Goal: Register for event/course

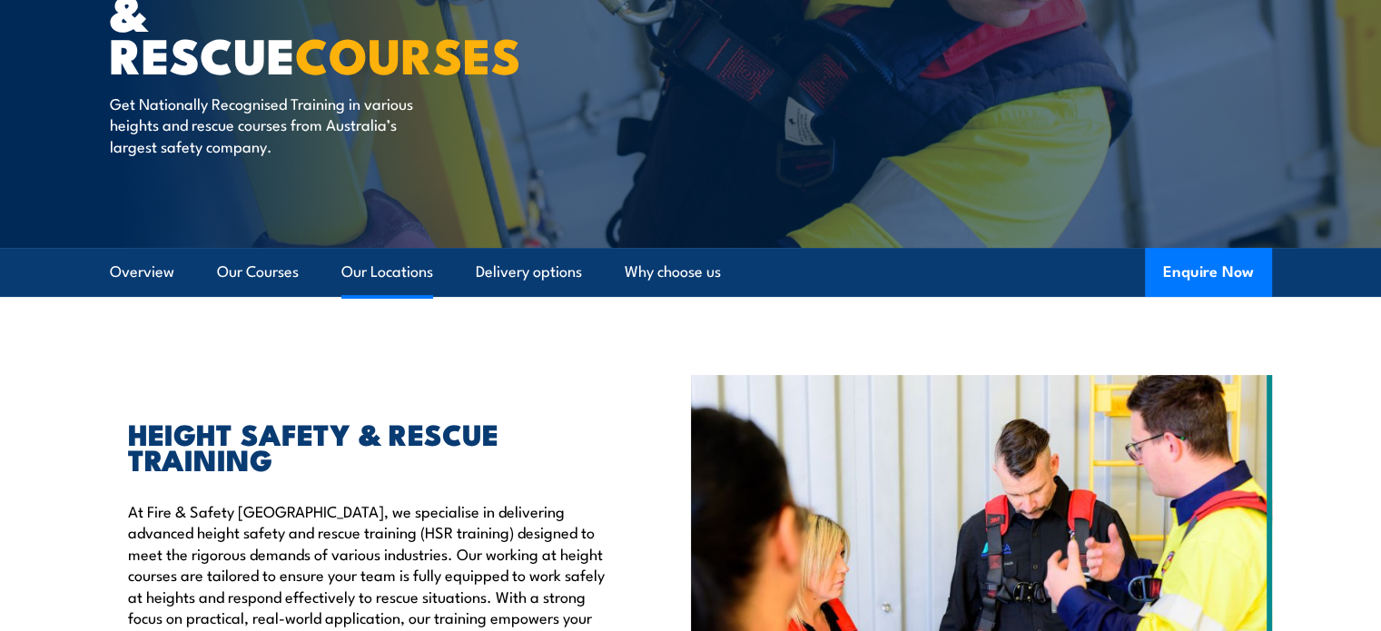
click at [378, 268] on link "Our Locations" at bounding box center [387, 272] width 92 height 48
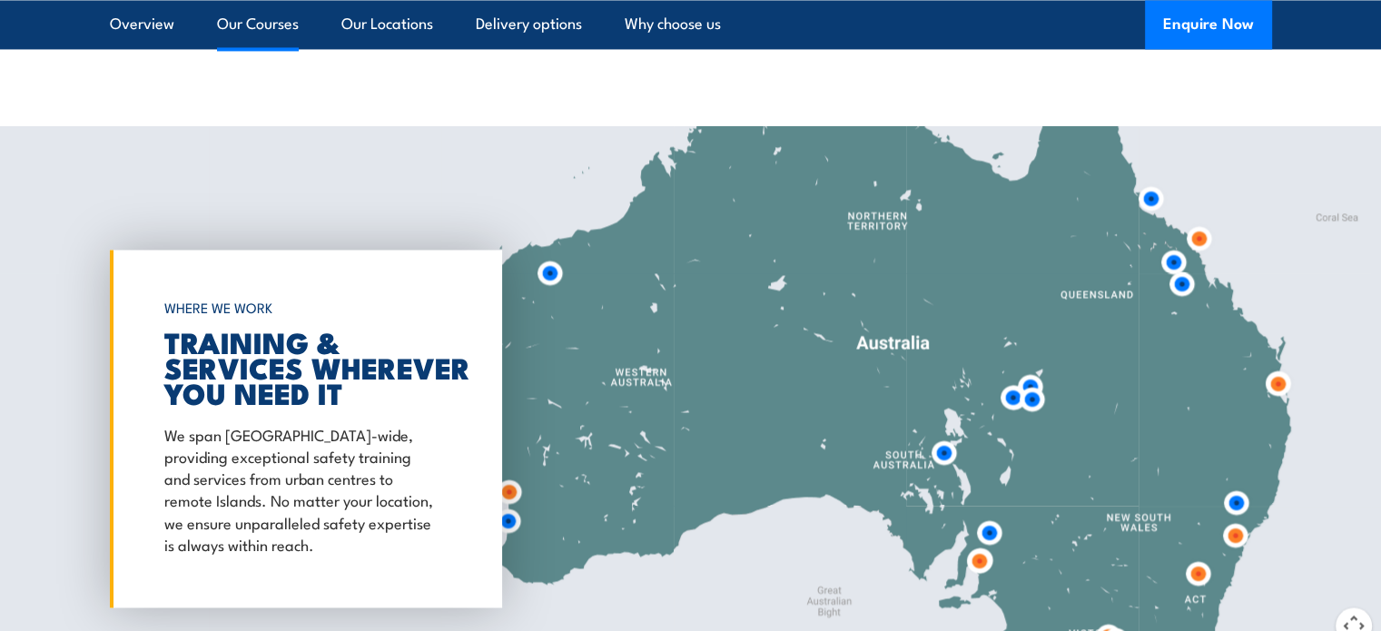
scroll to position [2949, 0]
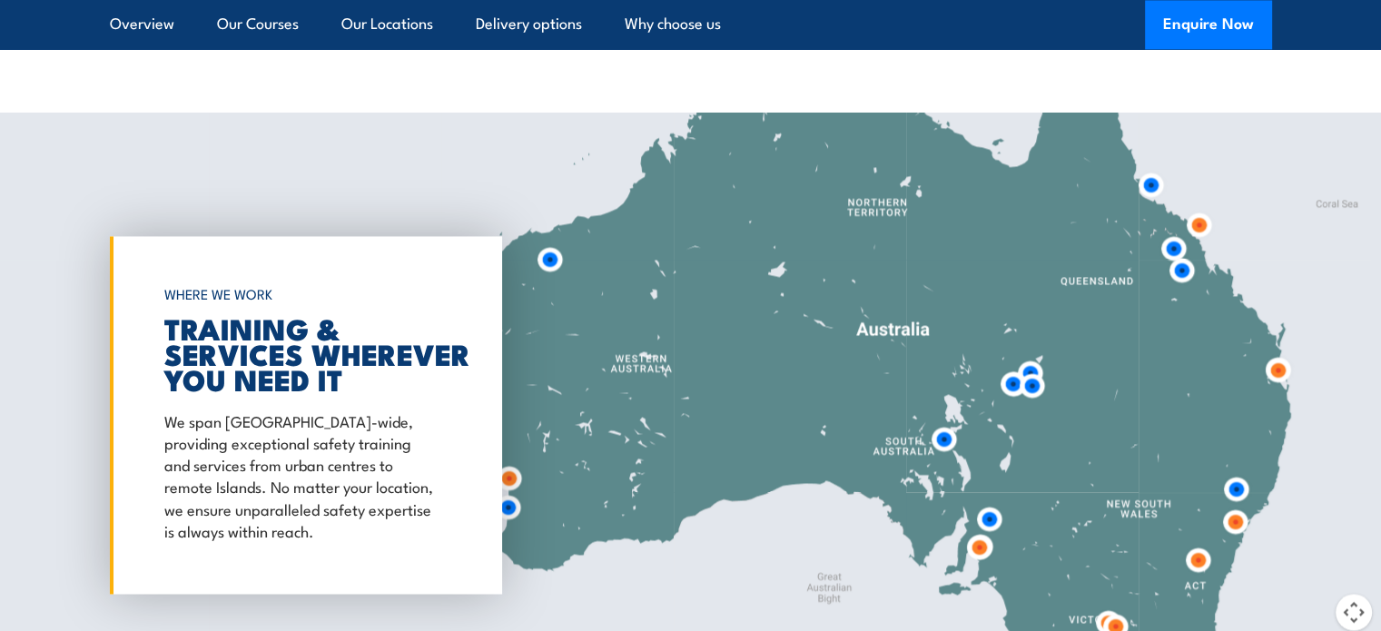
click at [1198, 223] on img at bounding box center [1199, 225] width 34 height 34
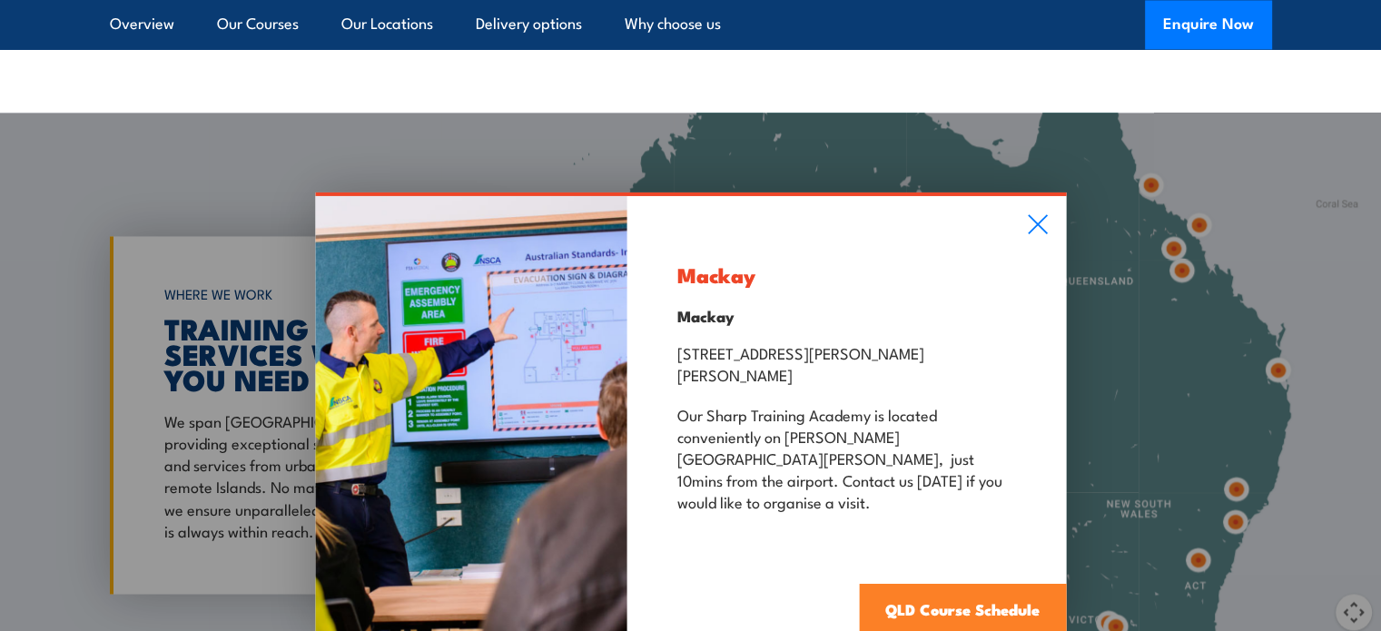
click at [959, 591] on link "QLD Course Schedule" at bounding box center [962, 611] width 207 height 54
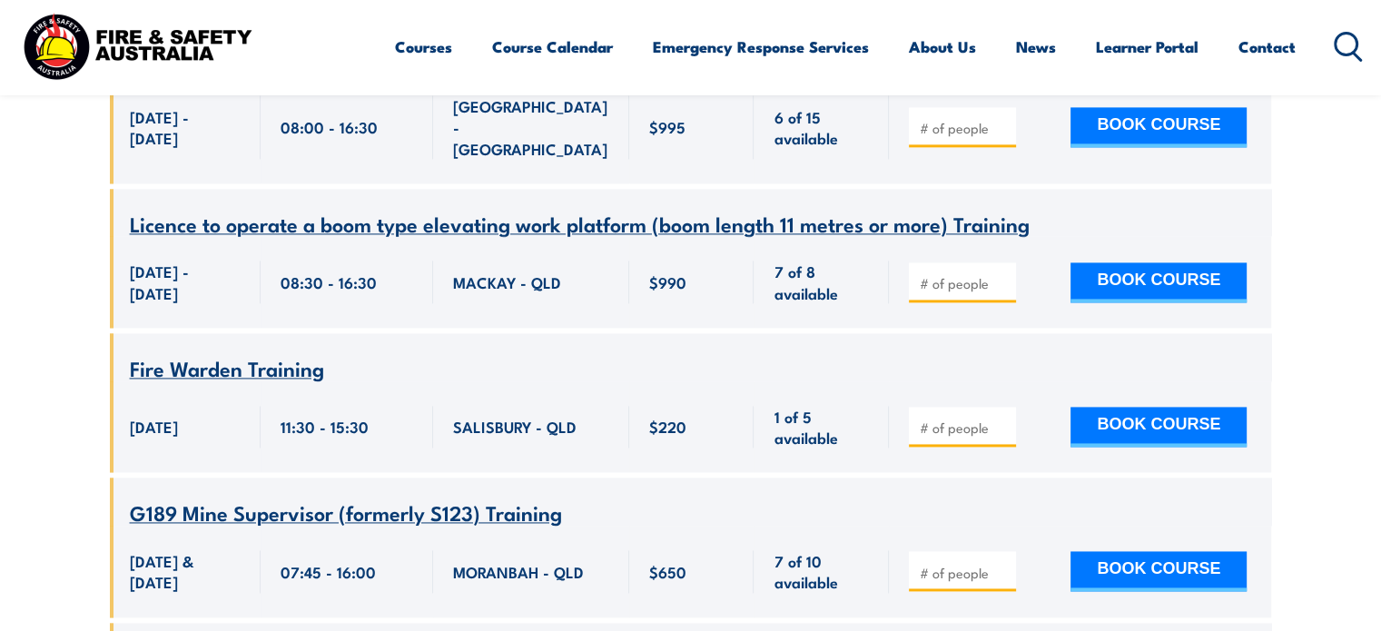
scroll to position [2324, 0]
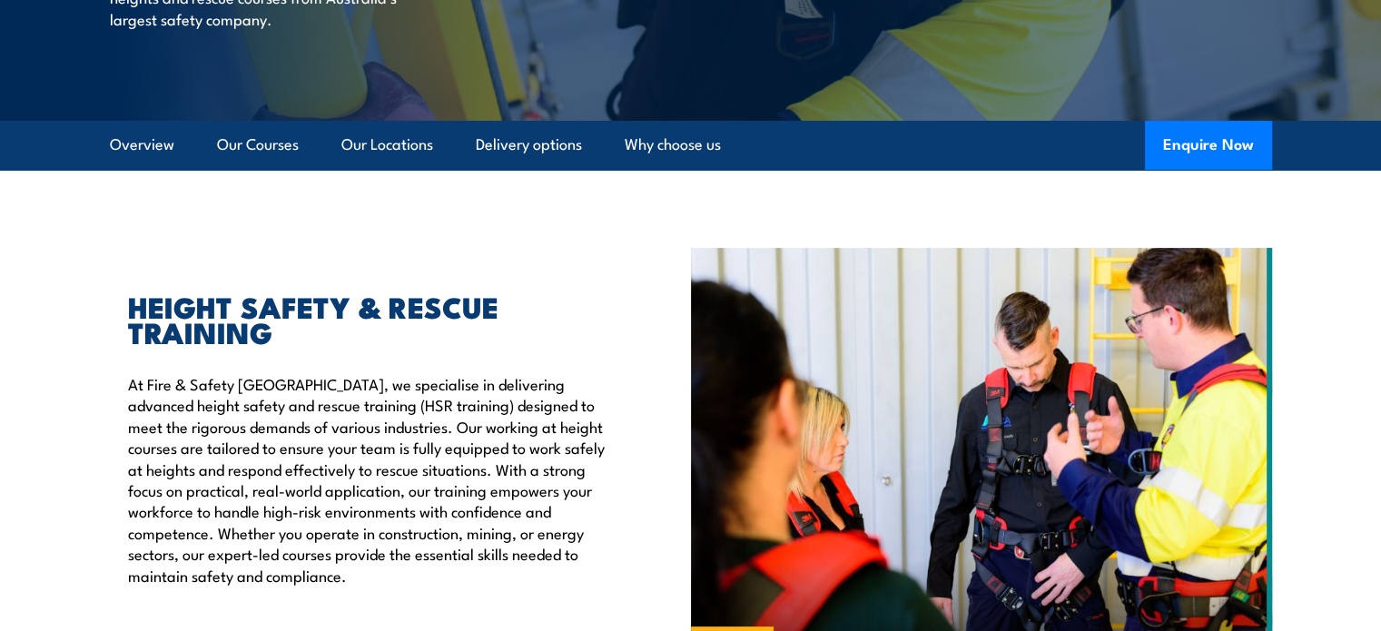
scroll to position [290, 0]
